Goal: Navigation & Orientation: Go to known website

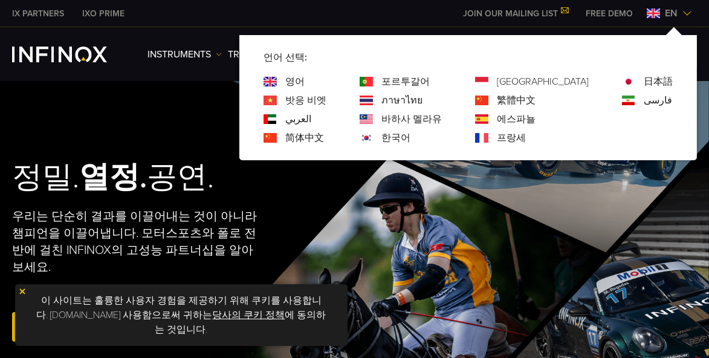
click at [410, 135] on link "한국어" at bounding box center [395, 137] width 29 height 14
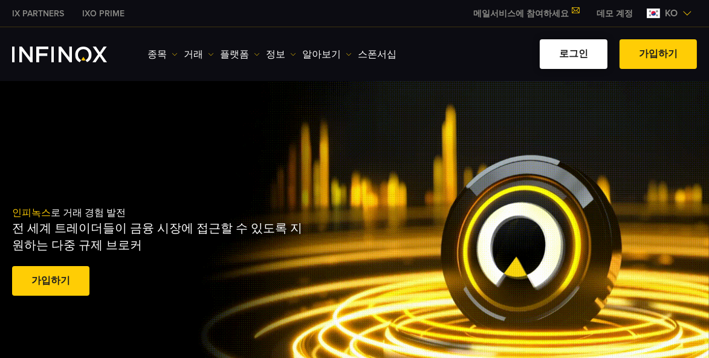
click at [554, 60] on link "로그인" at bounding box center [574, 54] width 68 height 30
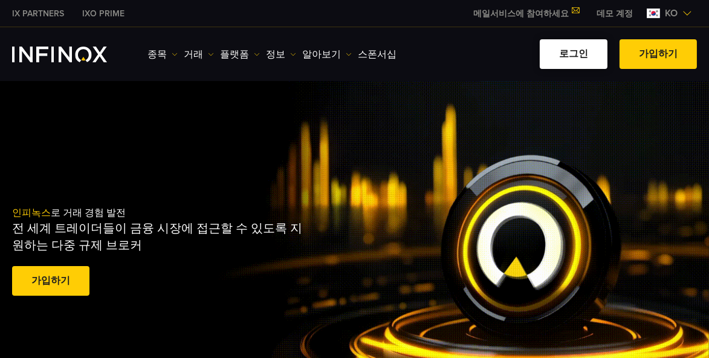
click at [554, 60] on link "로그인" at bounding box center [574, 54] width 68 height 30
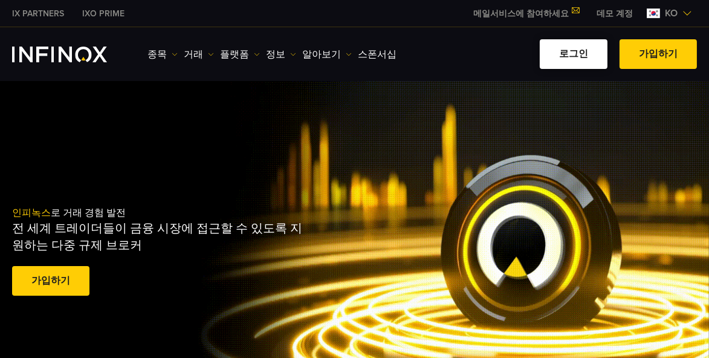
click at [554, 60] on link "로그인" at bounding box center [574, 54] width 68 height 30
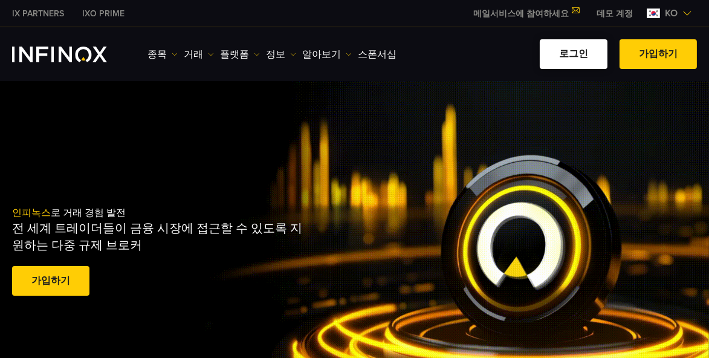
click at [554, 60] on link "로그인" at bounding box center [574, 54] width 68 height 30
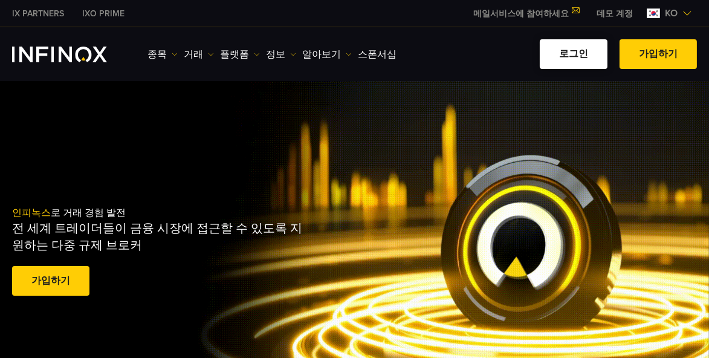
click at [554, 62] on link "로그인" at bounding box center [574, 54] width 68 height 30
